Goal: Task Accomplishment & Management: Manage account settings

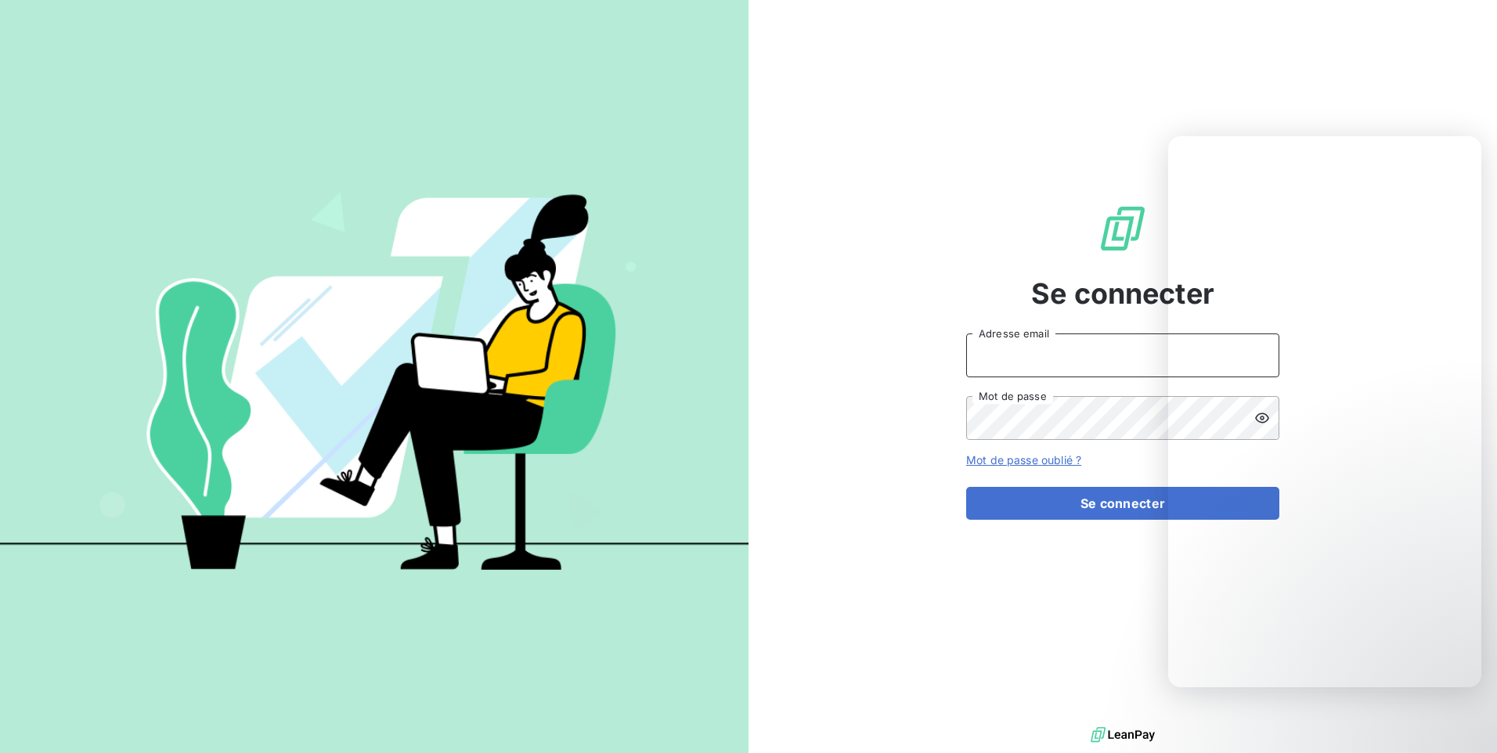
type input "[EMAIL_ADDRESS][DOMAIN_NAME]"
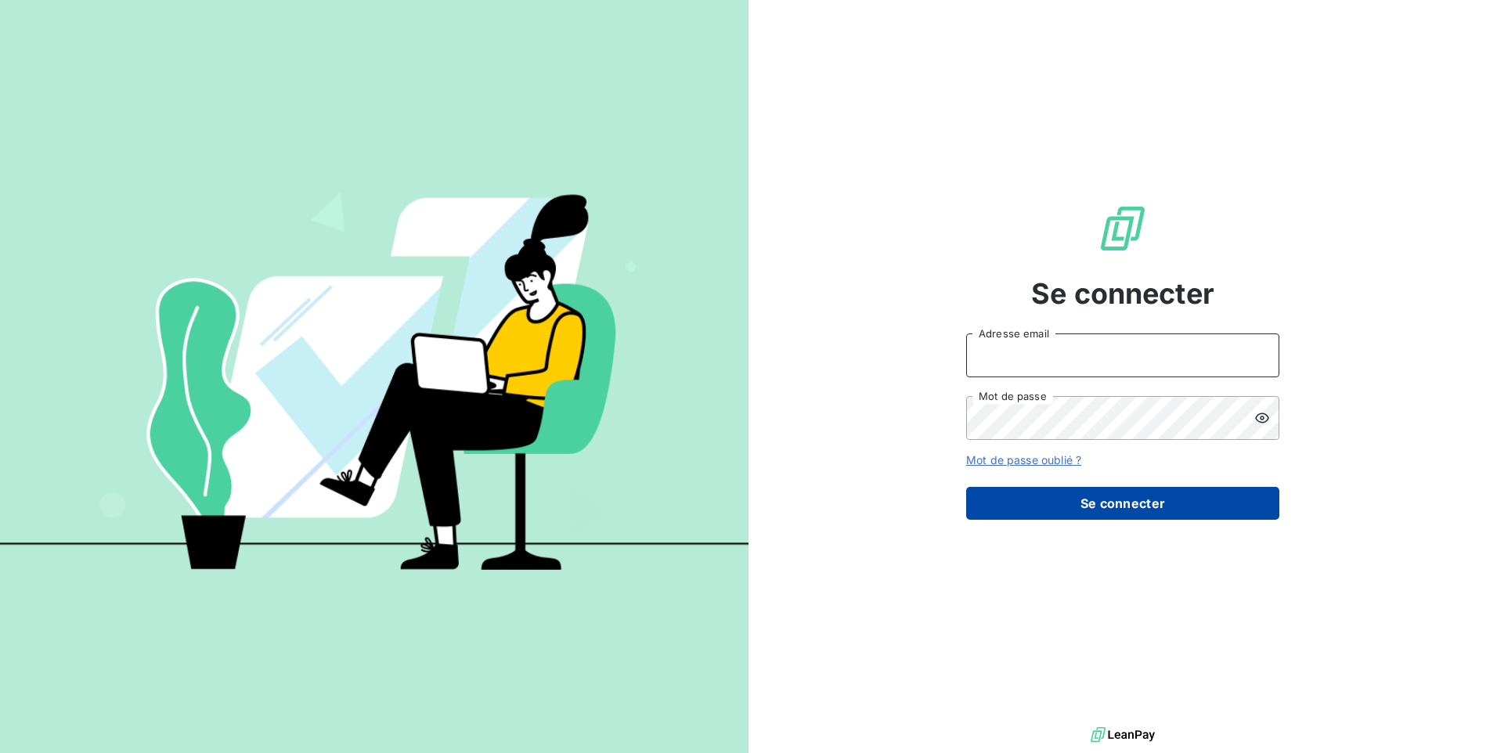
type input "[EMAIL_ADDRESS][DOMAIN_NAME]"
click at [1156, 514] on button "Se connecter" at bounding box center [1122, 503] width 313 height 33
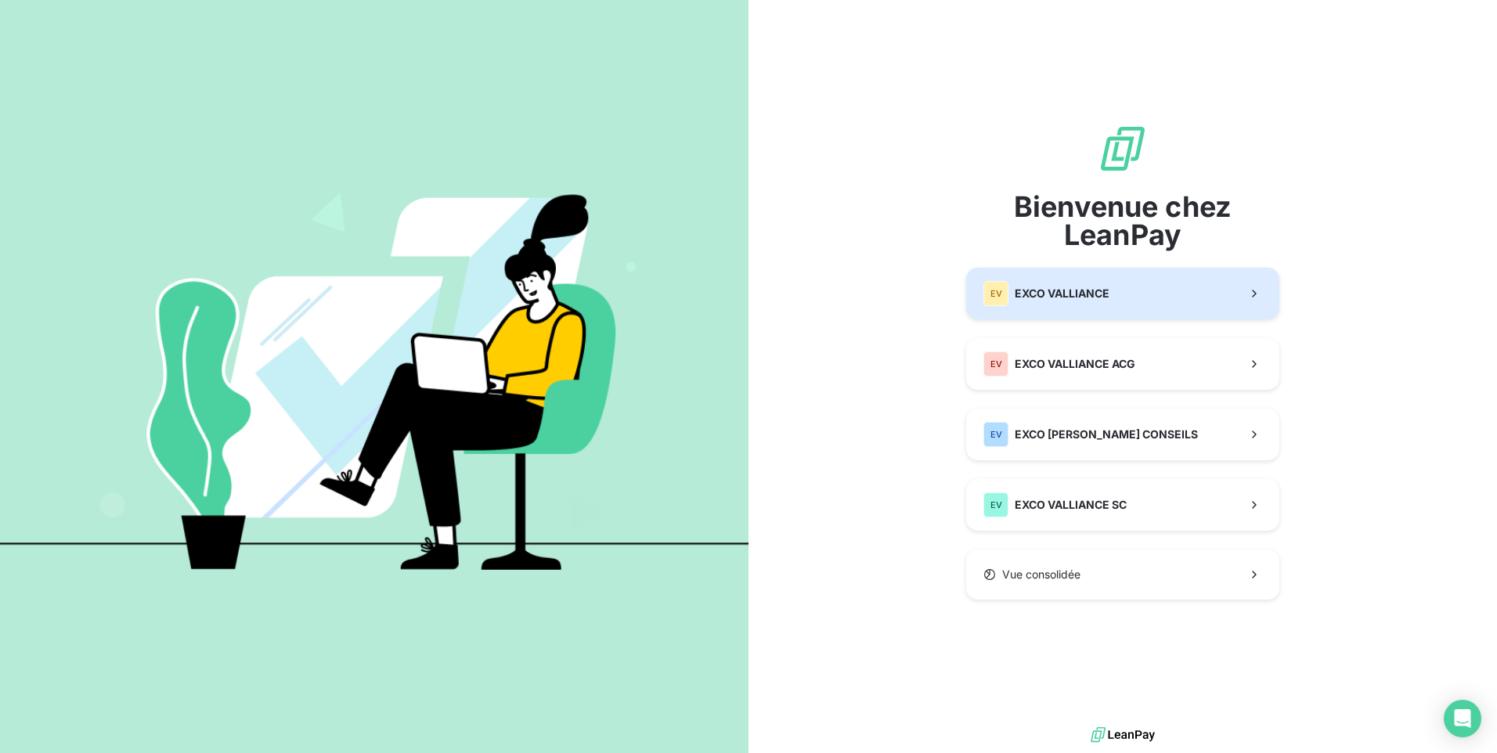
click at [1102, 303] on div "EV EXCO VALLIANCE" at bounding box center [1047, 293] width 126 height 25
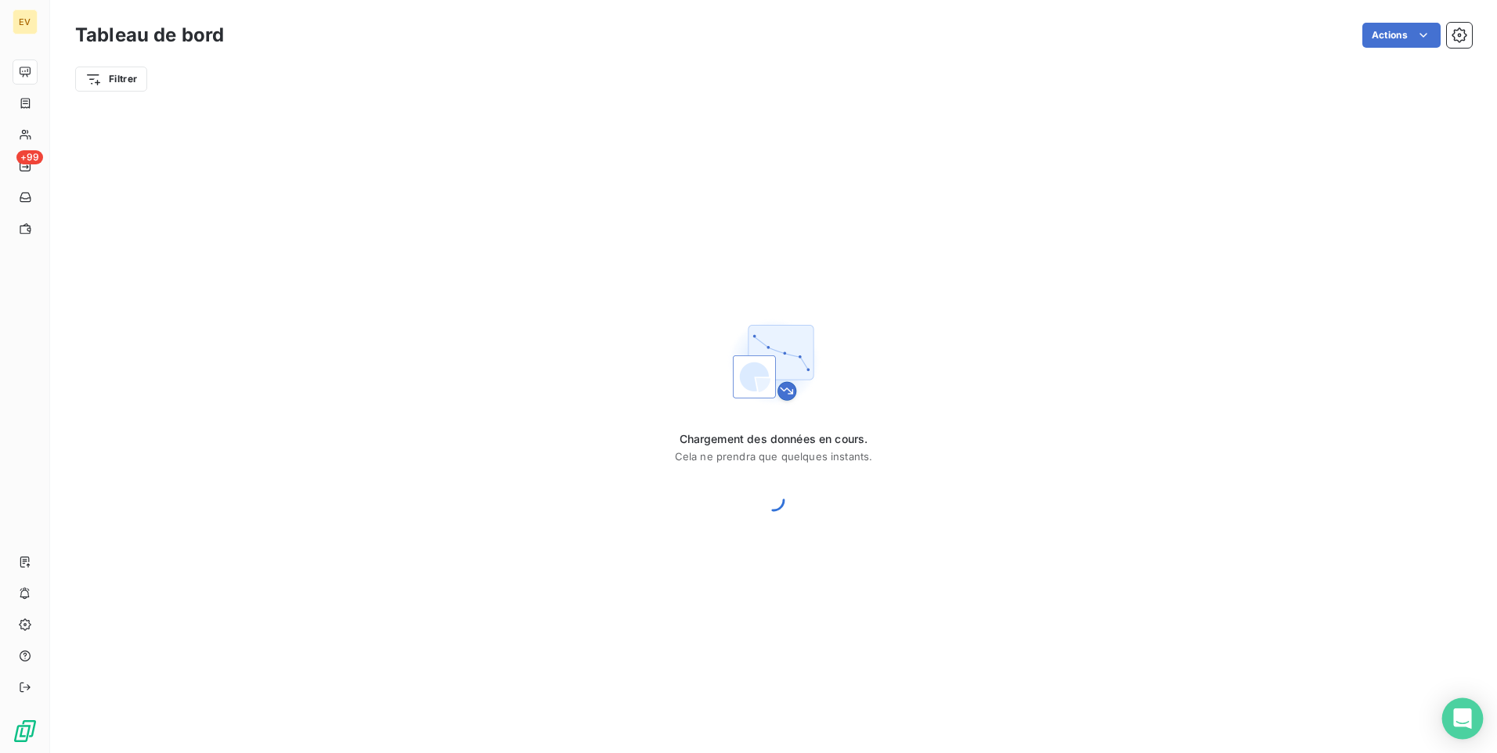
click at [1457, 720] on icon "Open Intercom Messenger" at bounding box center [1462, 719] width 18 height 20
